Goal: Task Accomplishment & Management: Manage account settings

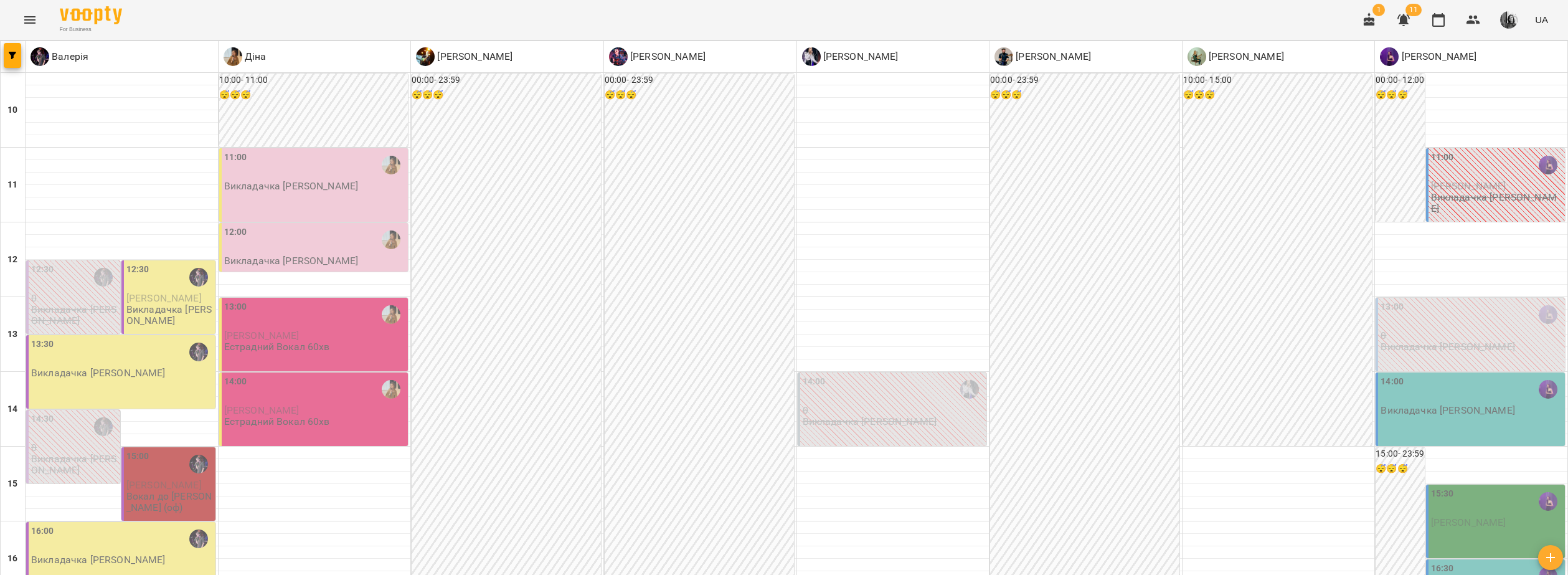
scroll to position [249, 0]
click at [1309, 521] on div at bounding box center [1278, 528] width 192 height 13
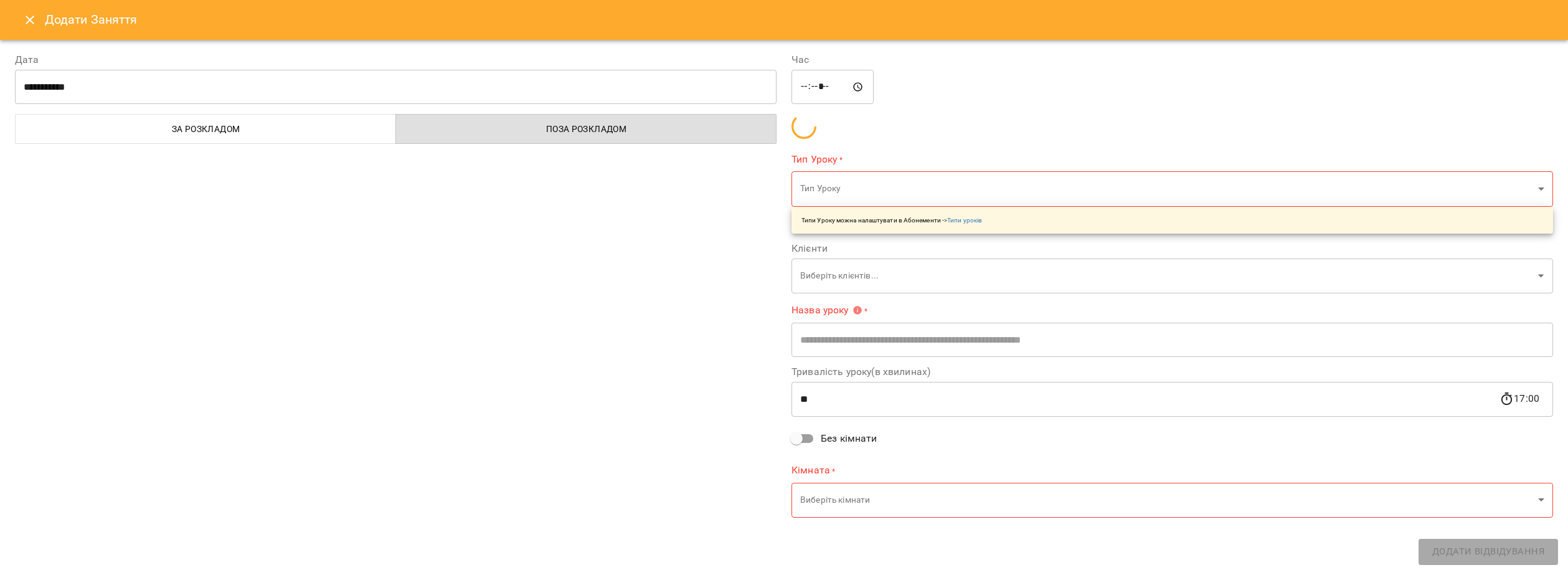
type input "**********"
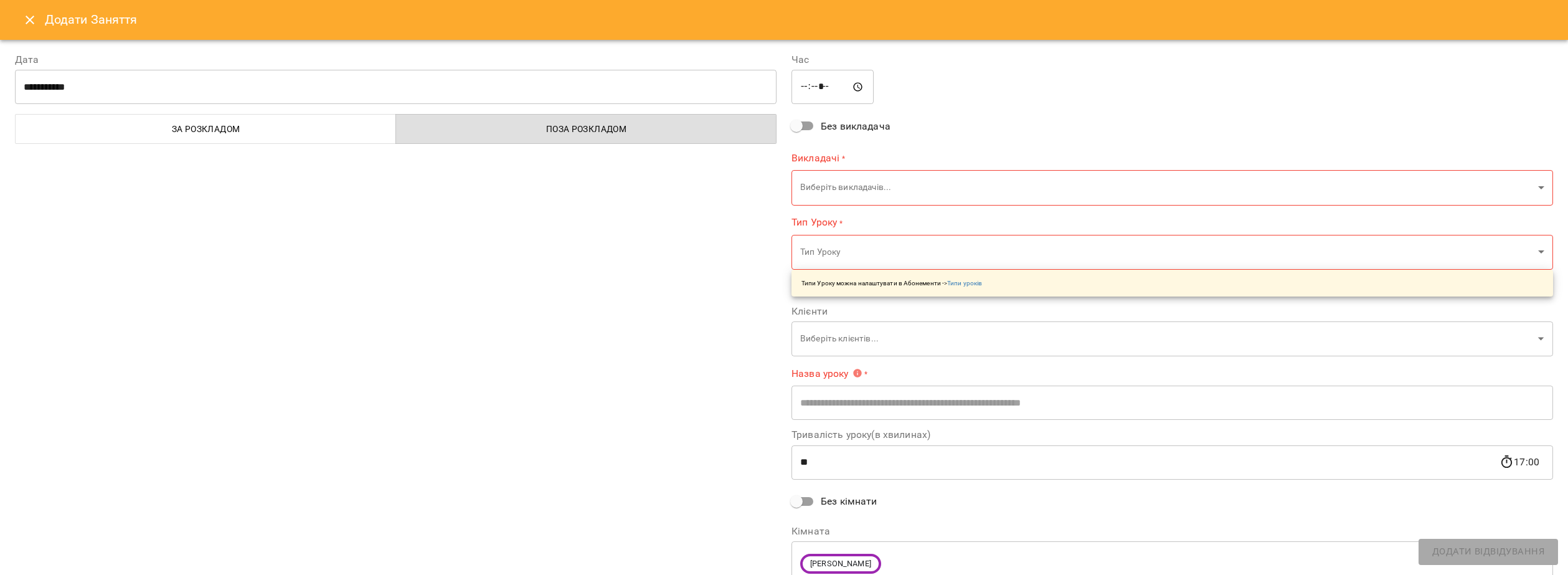
click at [29, 21] on icon "Close" at bounding box center [30, 20] width 9 height 9
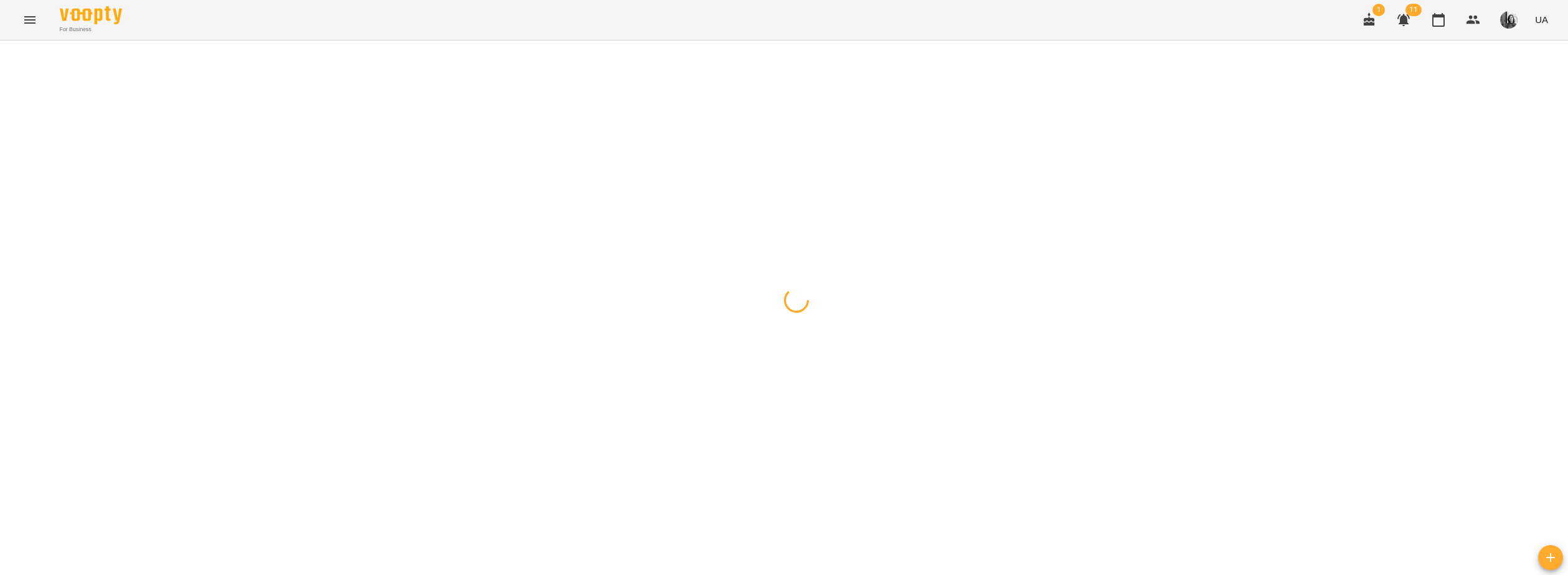
click at [1200, 40] on div at bounding box center [784, 40] width 1568 height 0
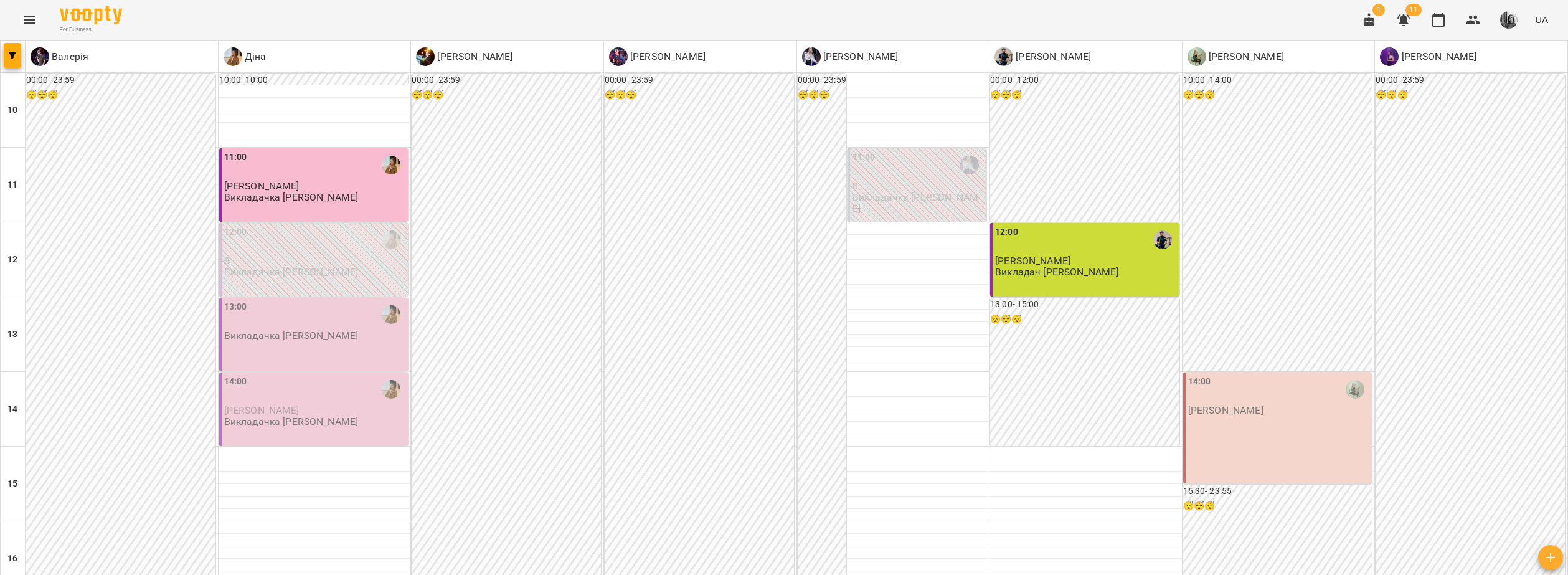
click at [1287, 423] on div "14:00 Сольфеджіо Сб" at bounding box center [1278, 428] width 190 height 111
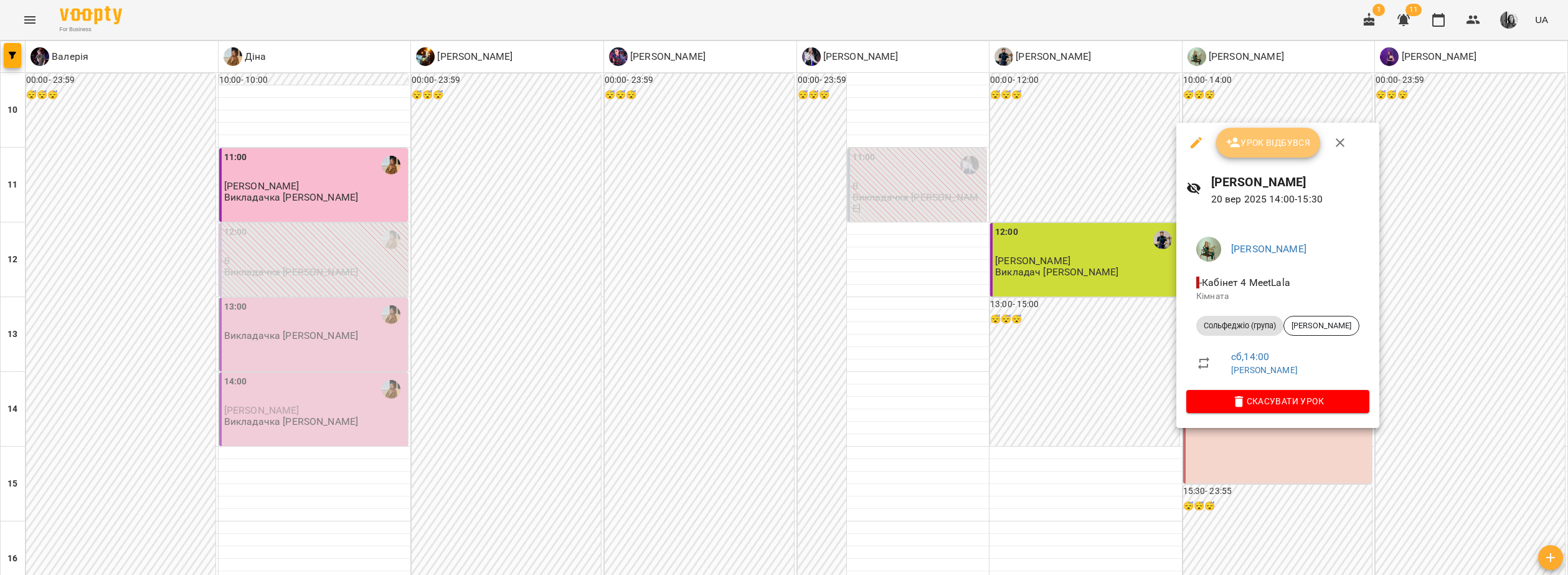
click at [1276, 145] on span "Урок відбувся" at bounding box center [1269, 142] width 85 height 15
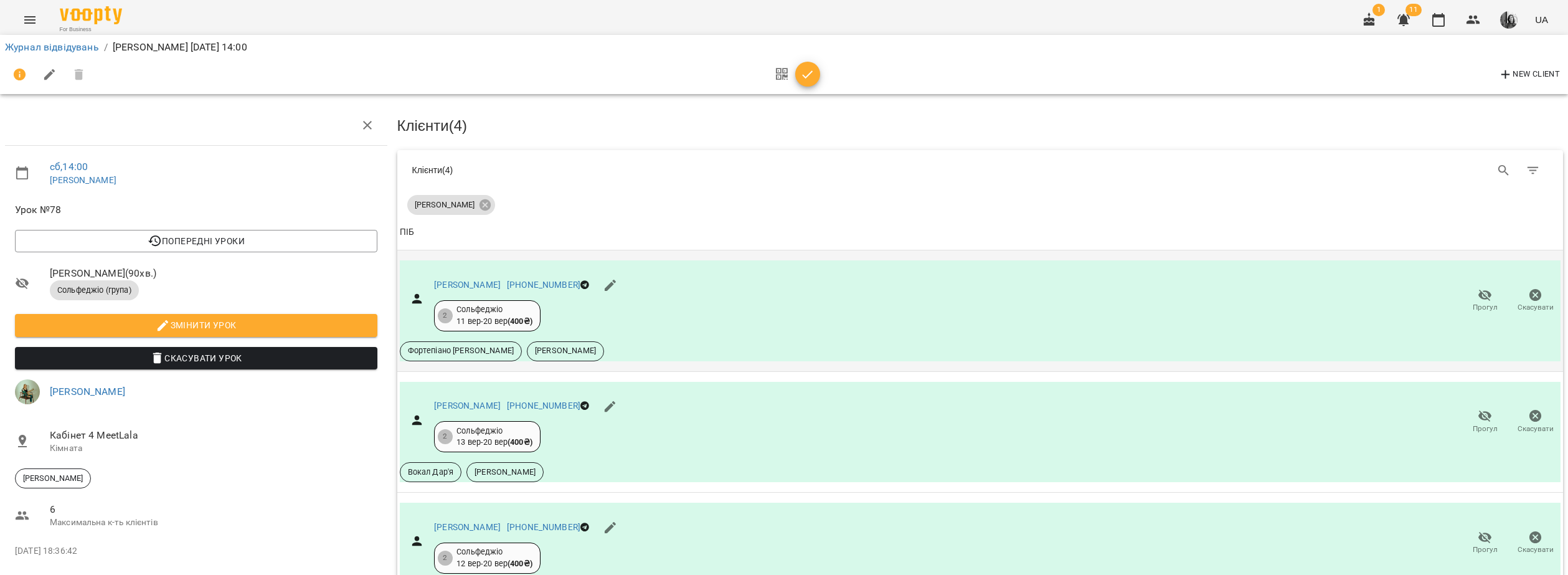
scroll to position [216, 0]
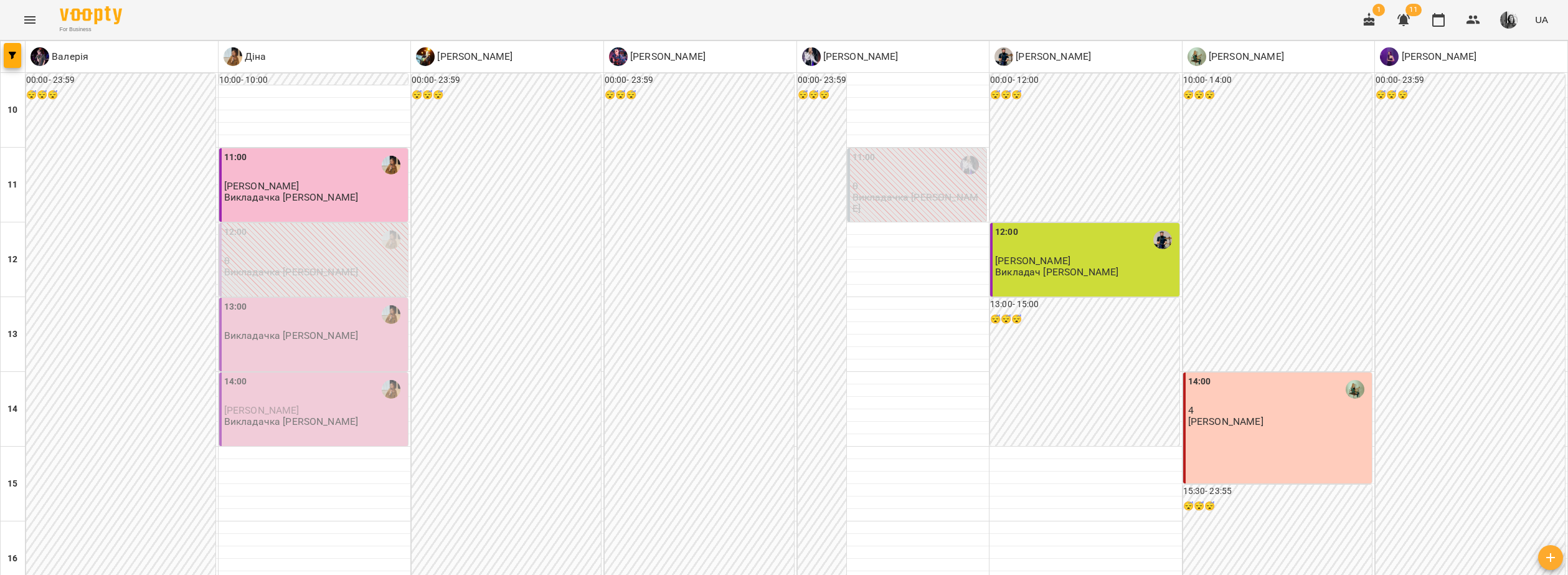
click at [1146, 382] on div "13:00 - 15:00 😴😴😴" at bounding box center [1085, 372] width 190 height 148
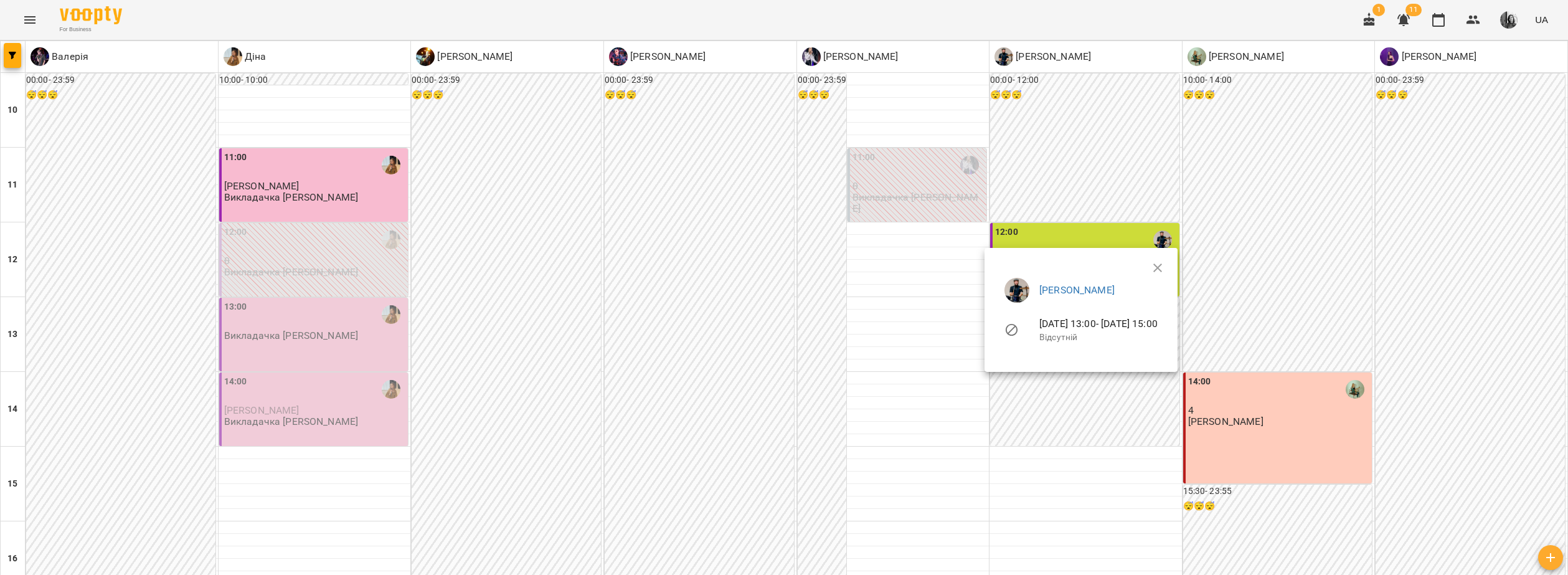
click at [329, 346] on div at bounding box center [784, 287] width 1568 height 575
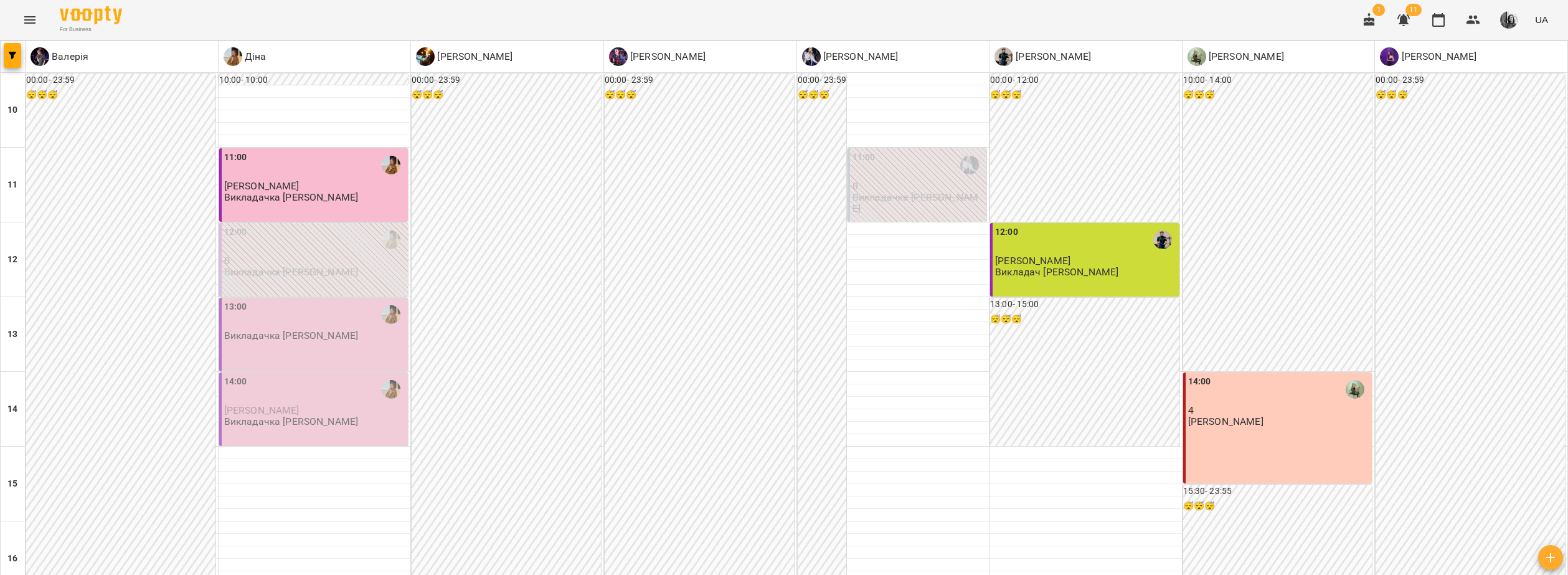
click at [317, 328] on div "13:00" at bounding box center [315, 315] width 181 height 29
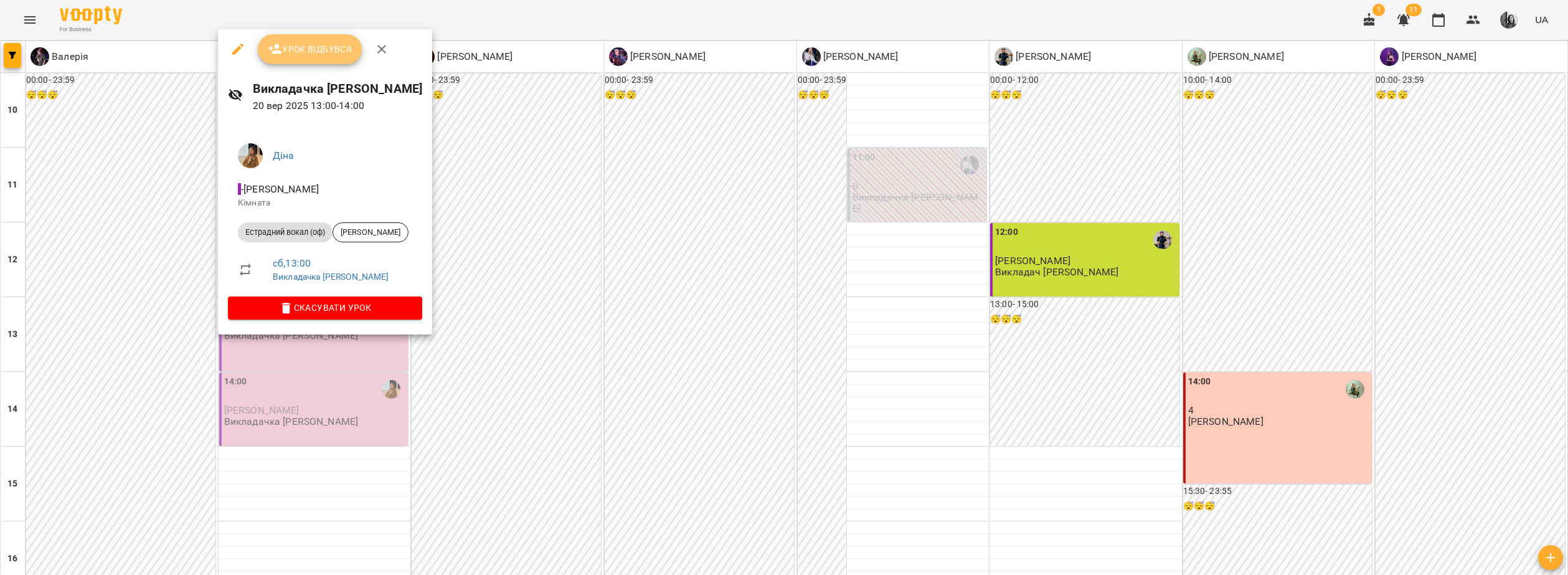
click at [334, 45] on span "Урок відбувся" at bounding box center [310, 49] width 85 height 15
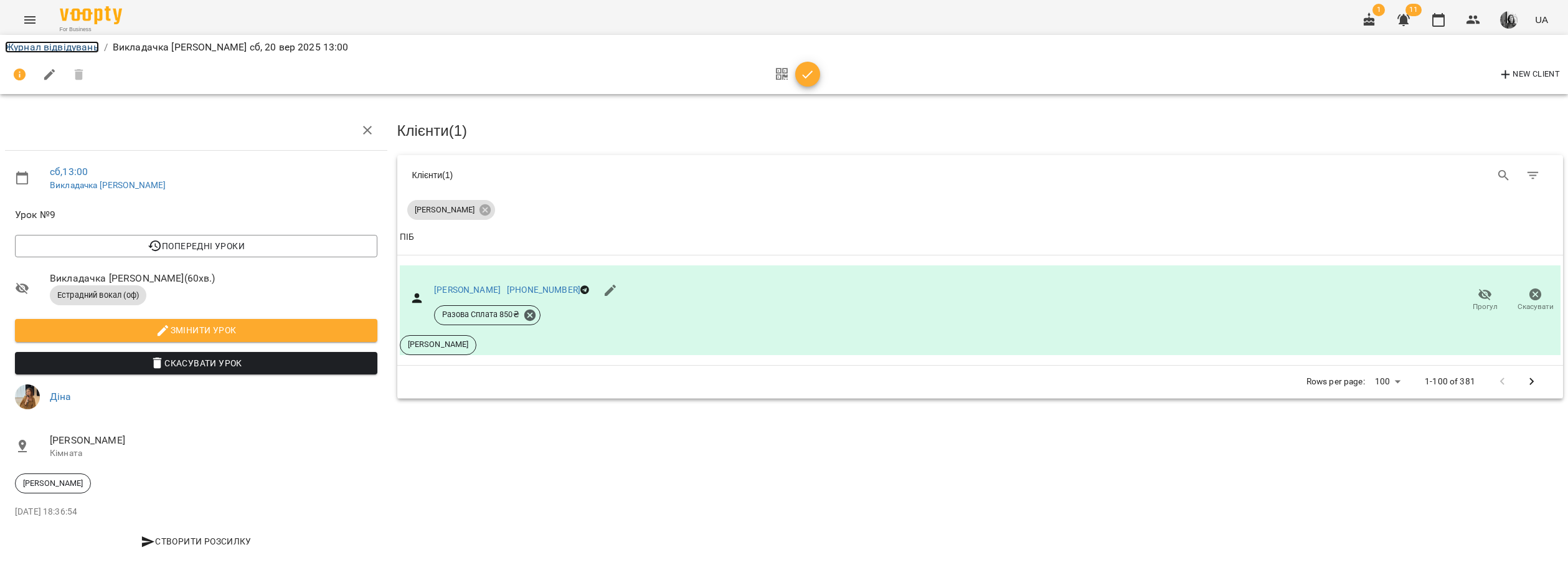
click at [63, 43] on link "Журнал відвідувань" at bounding box center [52, 47] width 94 height 12
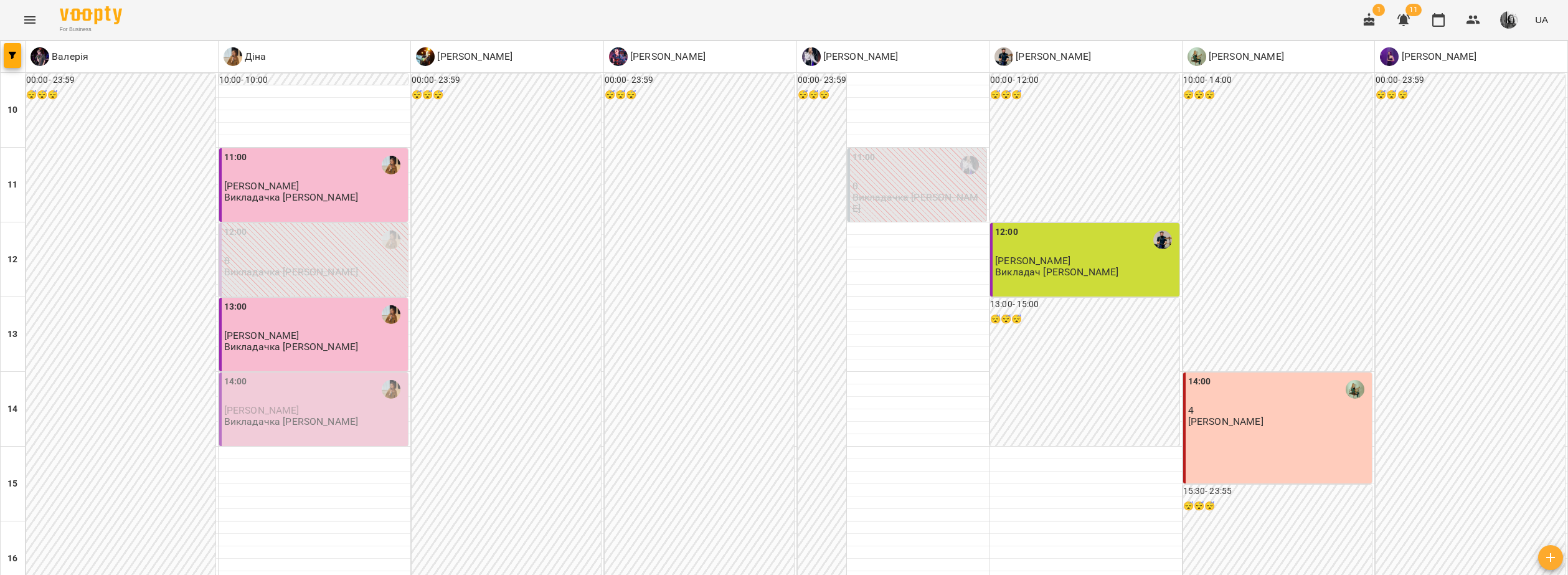
click at [298, 403] on div "14:00" at bounding box center [315, 389] width 181 height 30
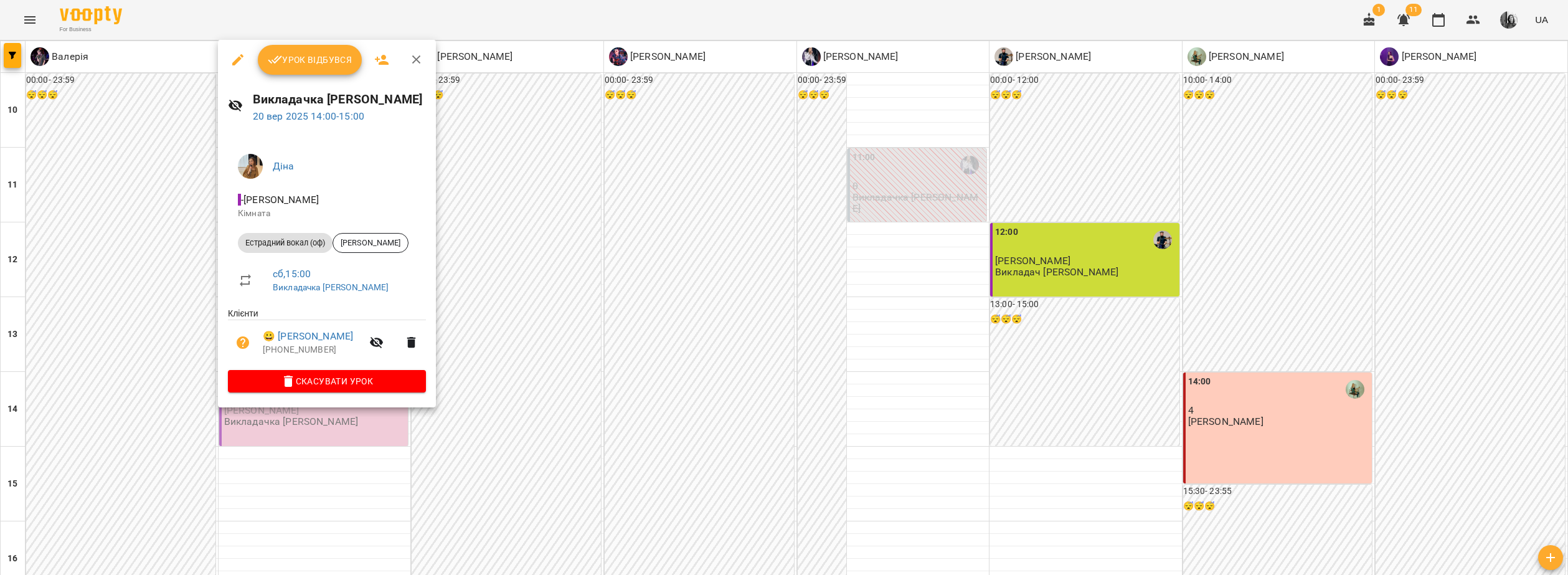
click at [314, 61] on span "Урок відбувся" at bounding box center [310, 60] width 85 height 15
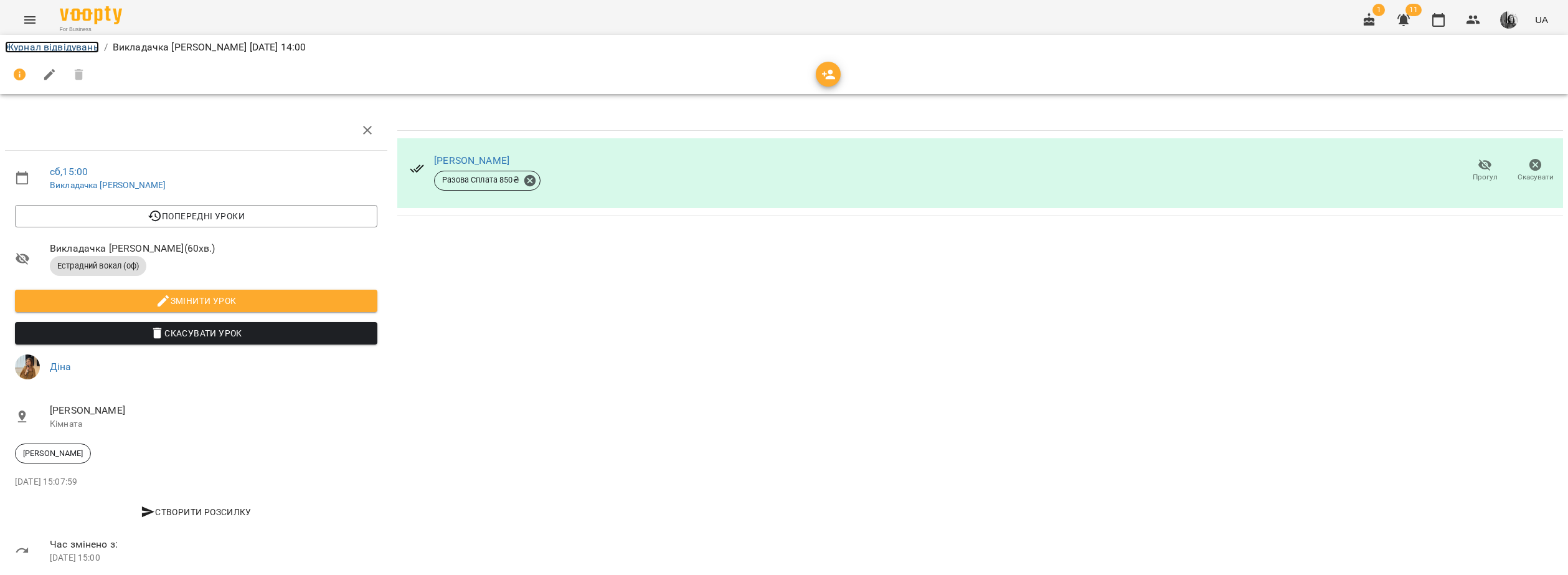
click at [57, 42] on link "Журнал відвідувань" at bounding box center [52, 47] width 94 height 12
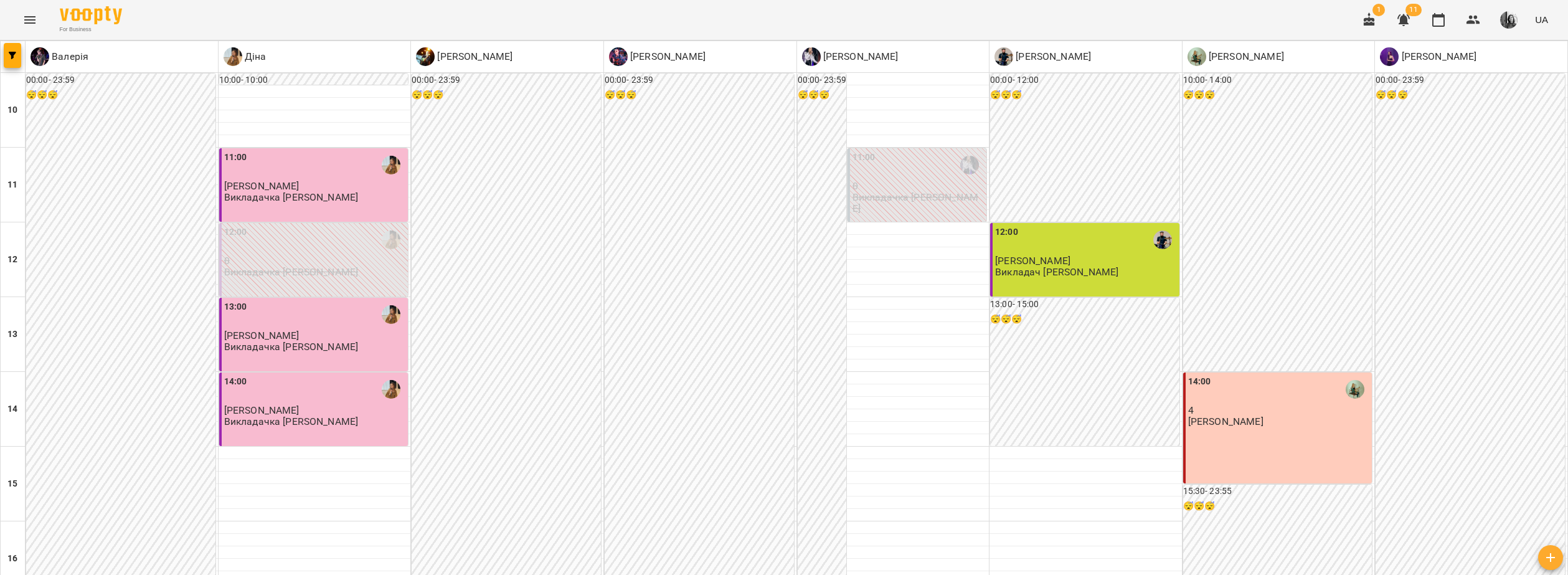
scroll to position [498, 0]
